Goal: Navigation & Orientation: Find specific page/section

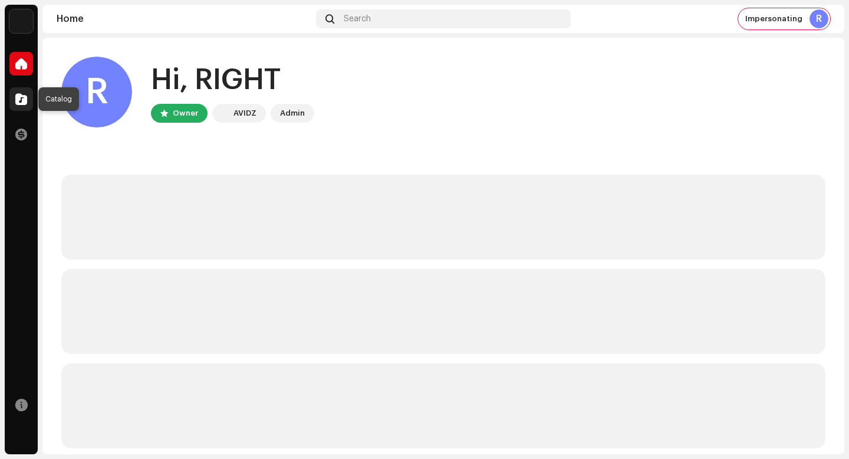
click at [23, 94] on span at bounding box center [21, 98] width 12 height 9
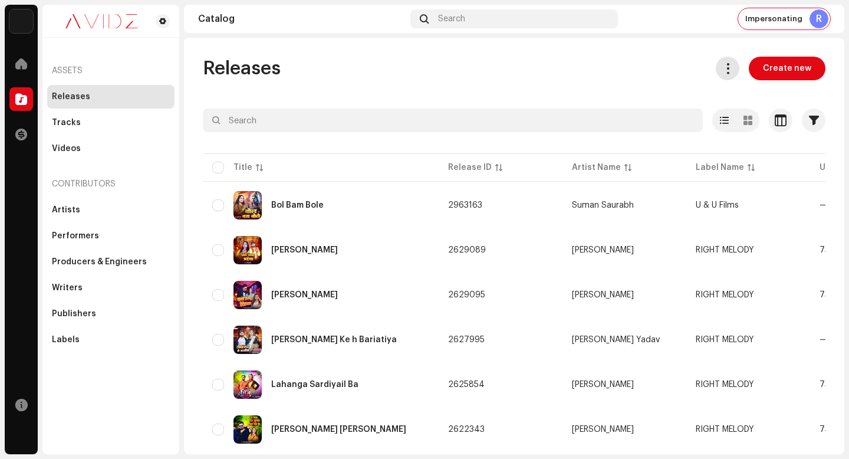
click at [722, 69] on span at bounding box center [727, 68] width 11 height 9
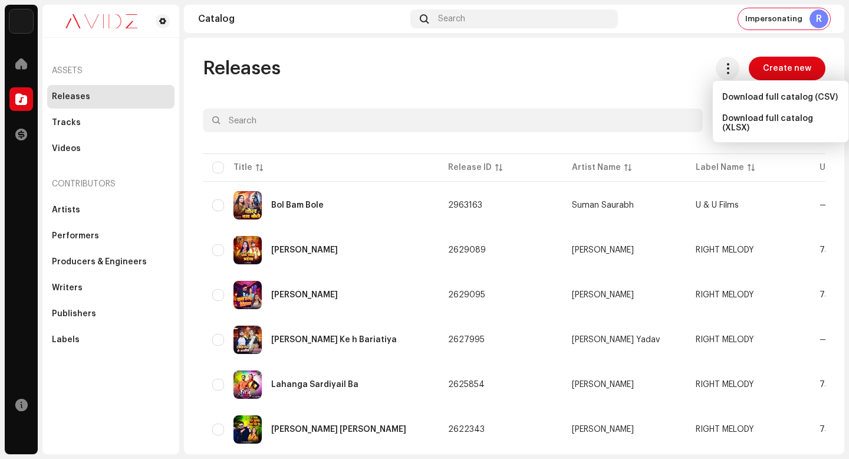
click at [510, 63] on div "Releases Create new" at bounding box center [514, 69] width 623 height 24
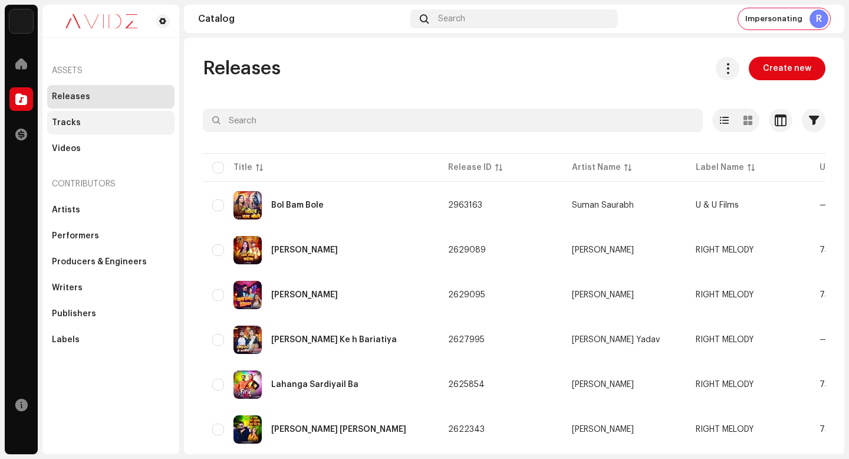
click at [119, 126] on div "Tracks" at bounding box center [111, 122] width 118 height 9
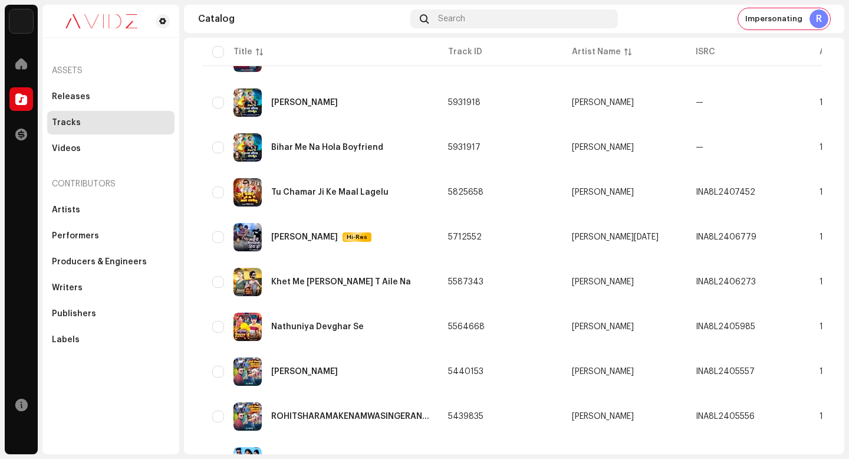
scroll to position [842, 0]
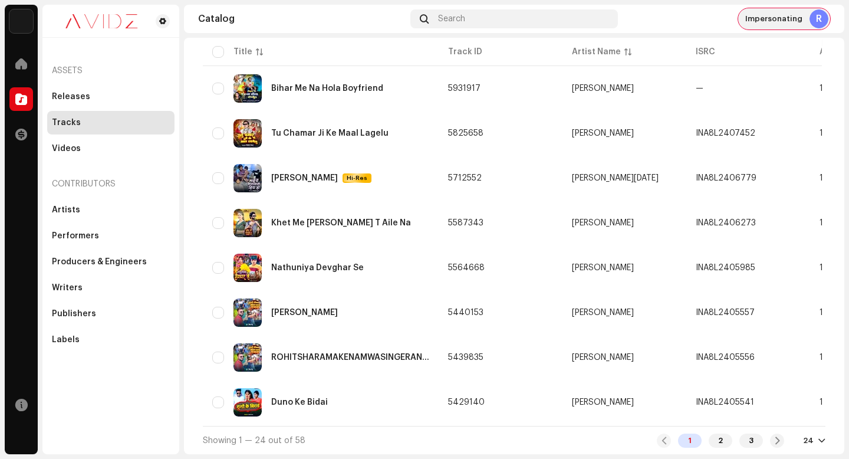
click at [780, 18] on span "Impersonating" at bounding box center [773, 18] width 57 height 9
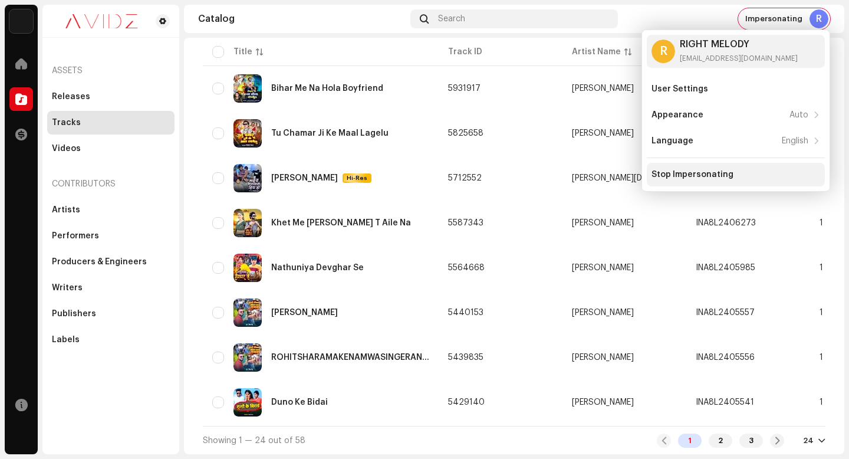
click at [702, 183] on div "Stop Impersonating" at bounding box center [736, 175] width 178 height 24
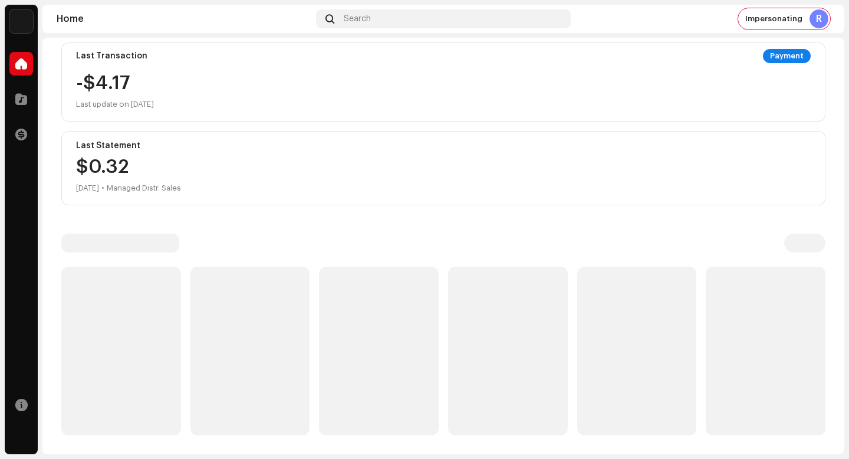
scroll to position [207, 0]
